Goal: Task Accomplishment & Management: Manage account settings

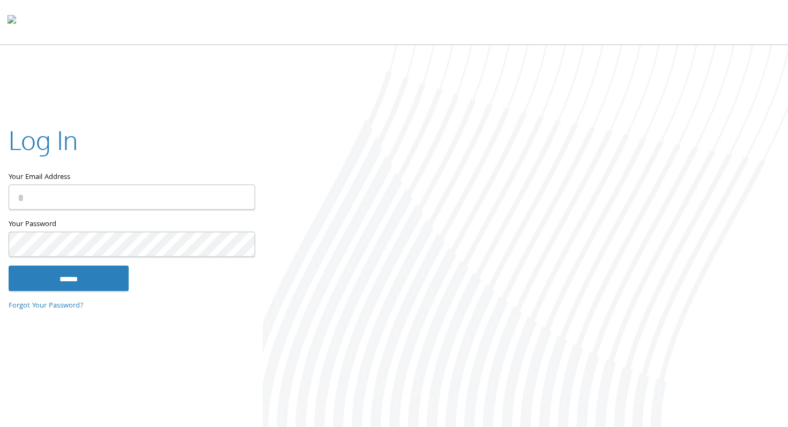
click at [216, 197] on input "Your Email Address" at bounding box center [132, 196] width 247 height 25
click at [0, 427] on com-1password-button at bounding box center [0, 429] width 0 height 0
type input "**********"
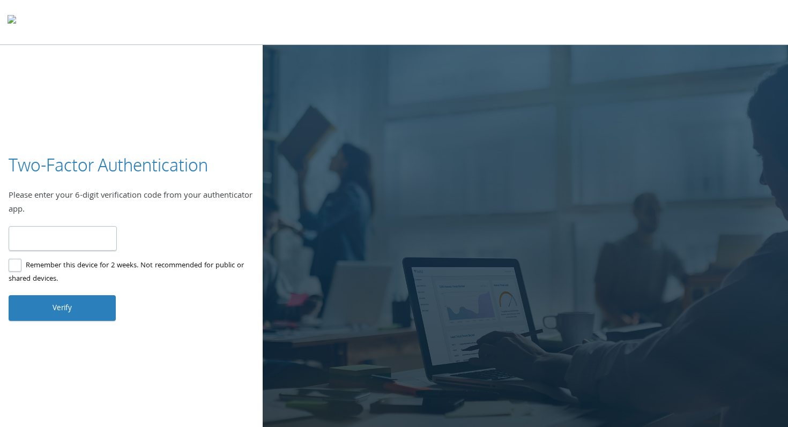
type input "******"
